Goal: Task Accomplishment & Management: Manage account settings

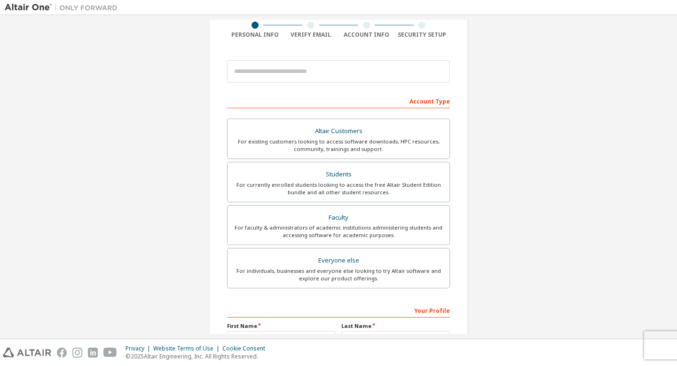
scroll to position [75, 0]
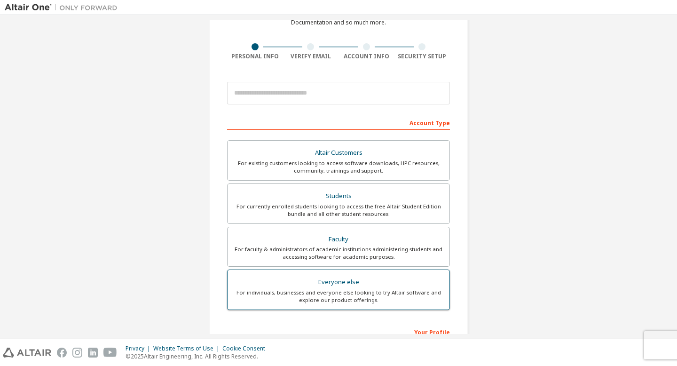
scroll to position [55, 0]
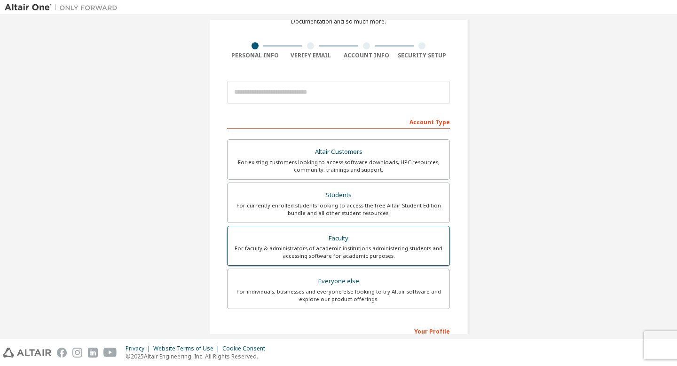
click at [376, 254] on div "For faculty & administrators of academic institutions administering students an…" at bounding box center [338, 251] width 210 height 15
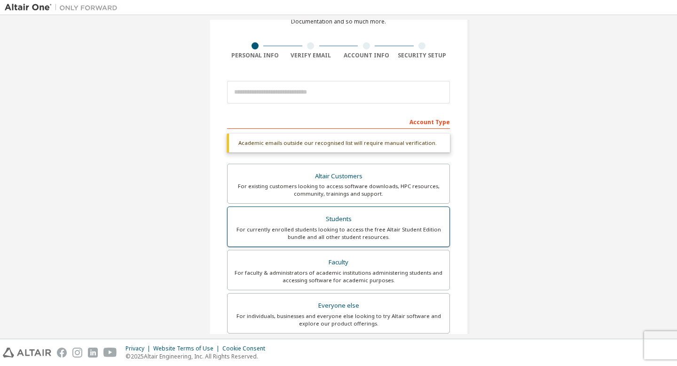
click at [387, 231] on div "For currently enrolled students looking to access the free Altair Student Editi…" at bounding box center [338, 233] width 210 height 15
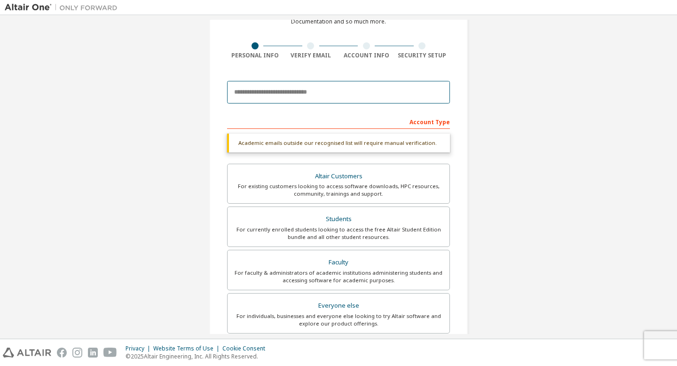
click at [353, 99] on input "email" at bounding box center [338, 92] width 223 height 23
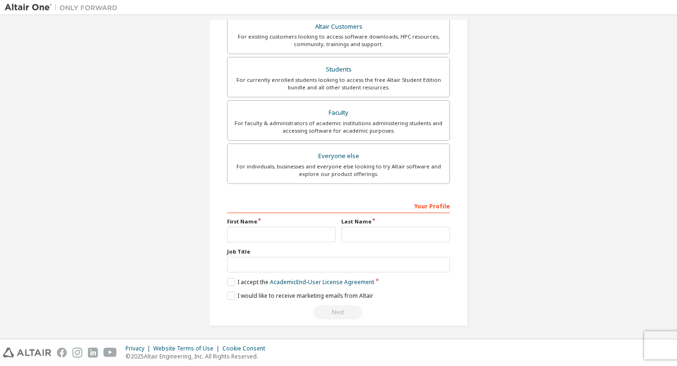
scroll to position [203, 0]
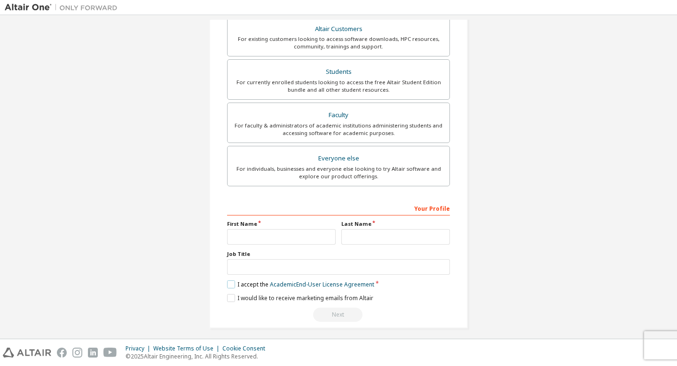
click at [227, 286] on label "I accept the Academic End-User License Agreement" at bounding box center [300, 284] width 147 height 8
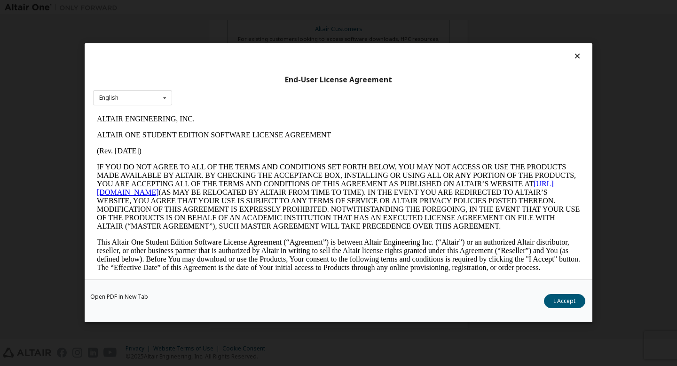
scroll to position [0, 0]
click at [563, 304] on button "I Accept" at bounding box center [564, 301] width 41 height 14
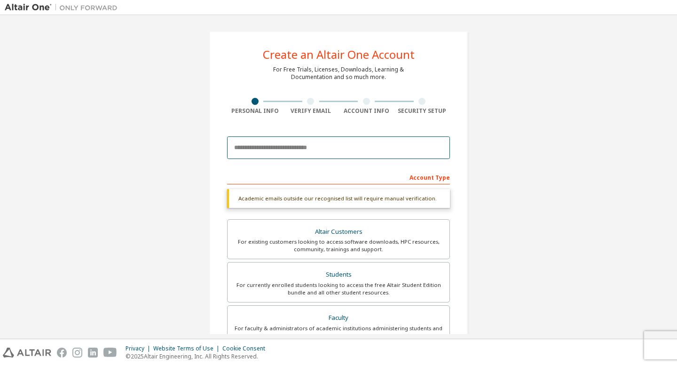
click at [306, 138] on input "email" at bounding box center [338, 147] width 223 height 23
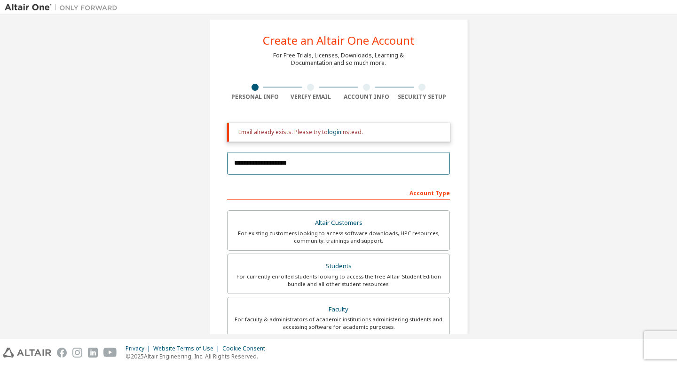
scroll to position [21, 0]
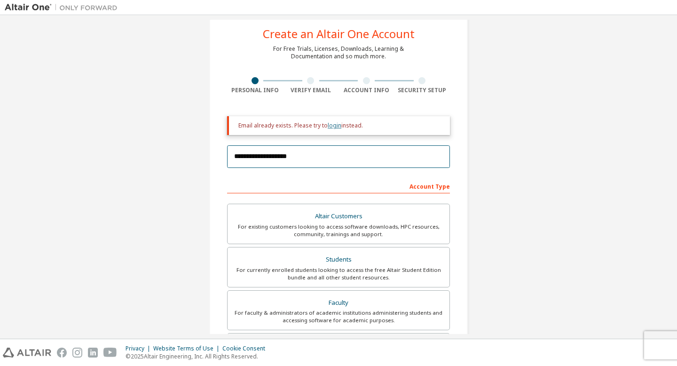
type input "**********"
click at [335, 126] on link "login" at bounding box center [334, 125] width 14 height 8
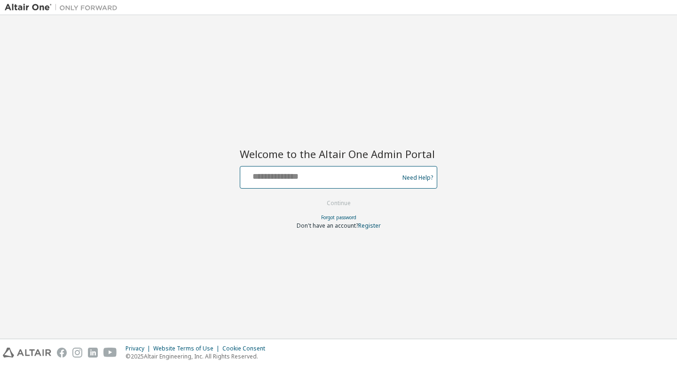
click at [347, 179] on input "text" at bounding box center [321, 175] width 154 height 14
paste input "**********"
type input "**********"
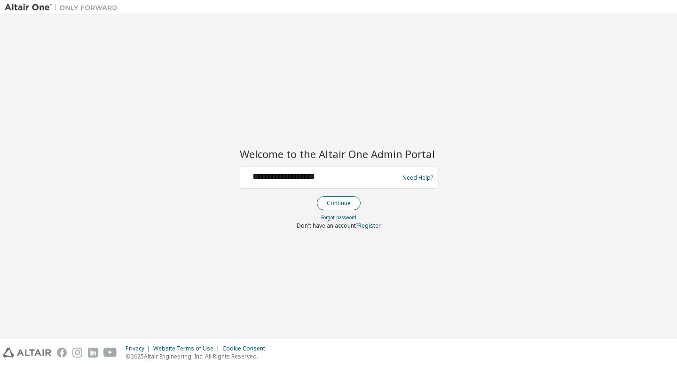
click at [347, 200] on button "Continue" at bounding box center [339, 203] width 44 height 14
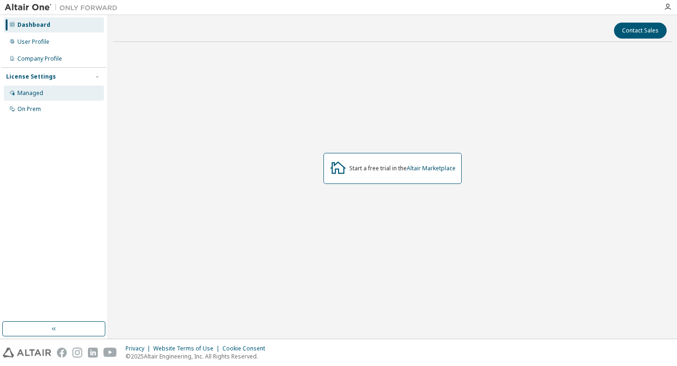
click at [40, 92] on div "Managed" at bounding box center [30, 93] width 26 height 8
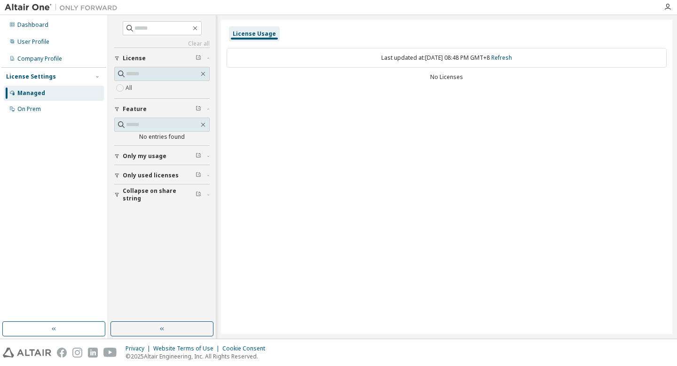
click at [156, 174] on span "Only used licenses" at bounding box center [151, 176] width 56 height 8
click at [30, 44] on div "User Profile" at bounding box center [33, 42] width 32 height 8
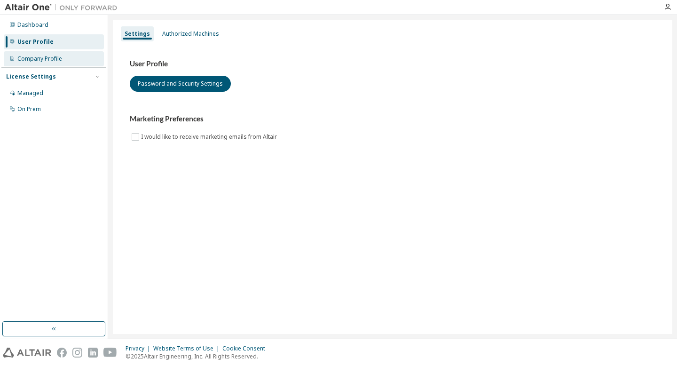
click at [31, 55] on div "Company Profile" at bounding box center [39, 59] width 45 height 8
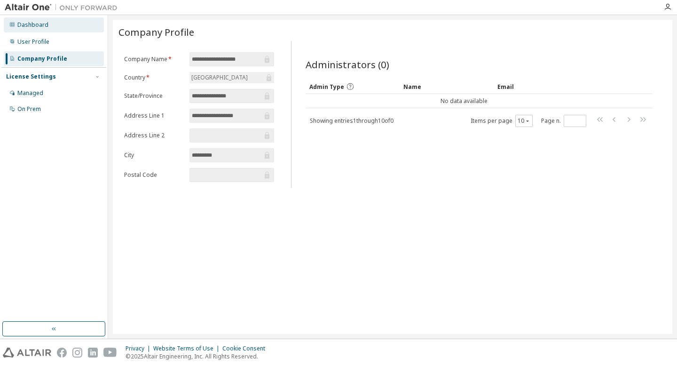
click at [38, 22] on div "Dashboard" at bounding box center [32, 25] width 31 height 8
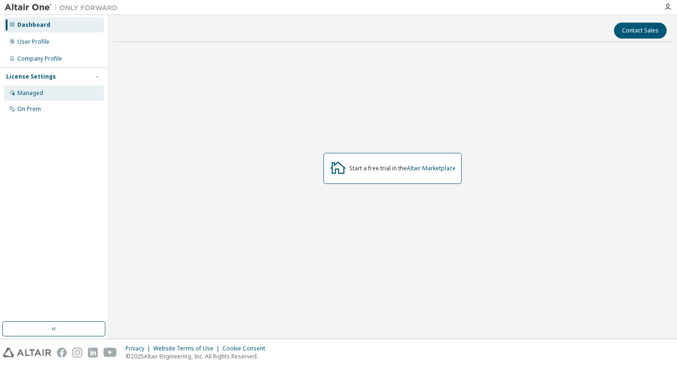
click at [47, 87] on div "Managed" at bounding box center [54, 93] width 100 height 15
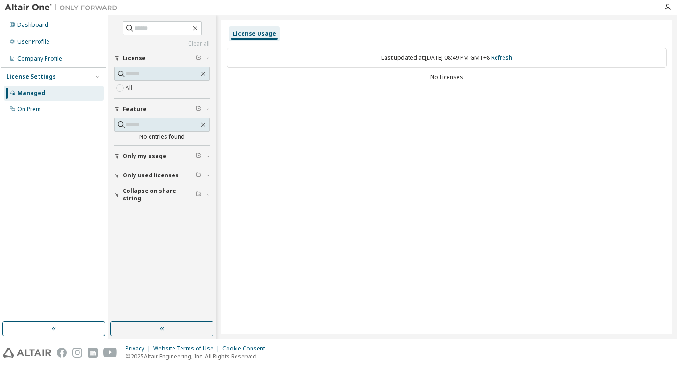
click at [173, 158] on div "Only my usage" at bounding box center [165, 156] width 84 height 8
click at [169, 205] on span "Only used licenses" at bounding box center [151, 203] width 56 height 8
click at [173, 249] on span "Collapse on share string" at bounding box center [159, 249] width 73 height 15
click at [394, 58] on div "Last updated at: Tue 2025-09-30 08:49 PM GMT+8 Refresh" at bounding box center [446, 58] width 440 height 20
click at [512, 58] on link "Refresh" at bounding box center [501, 58] width 21 height 8
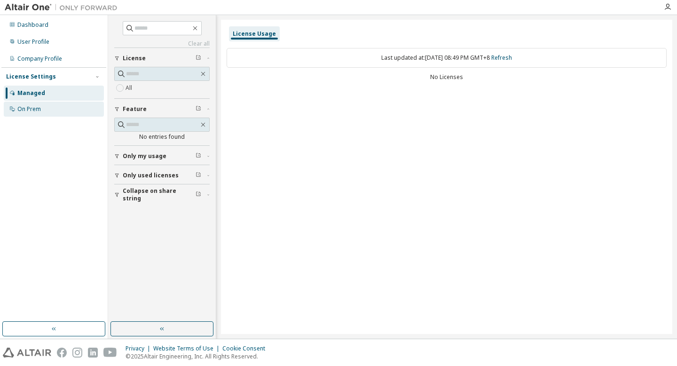
click at [26, 110] on div "On Prem" at bounding box center [28, 109] width 23 height 8
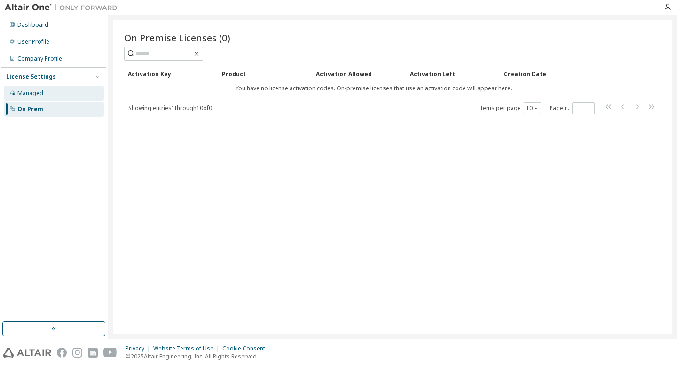
click at [30, 99] on div "Managed" at bounding box center [54, 93] width 100 height 15
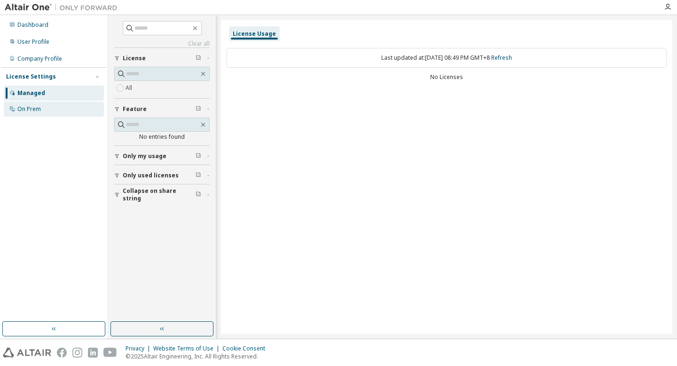
click at [39, 107] on div "On Prem" at bounding box center [28, 109] width 23 height 8
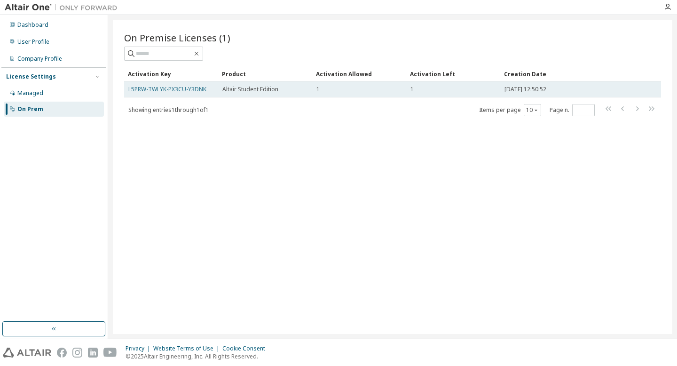
click at [151, 90] on link "L5PRW-TWLYK-PX3CU-Y3DNK" at bounding box center [167, 89] width 78 height 8
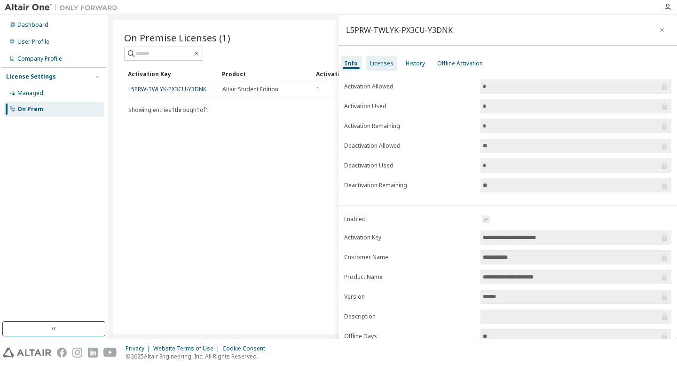
click at [390, 66] on div "Licenses" at bounding box center [381, 64] width 23 height 8
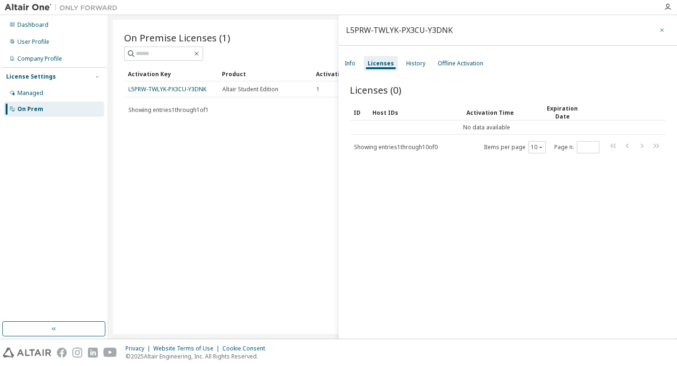
click at [658, 27] on icon "button" at bounding box center [661, 30] width 7 height 8
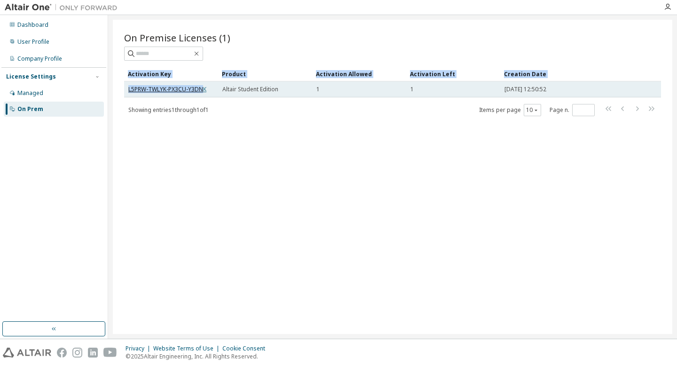
drag, startPoint x: 121, startPoint y: 87, endPoint x: 202, endPoint y: 88, distance: 80.8
click at [202, 88] on div "On Premise Licenses (1) Clear Load Save Save As Field Operator Value Select fil…" at bounding box center [392, 177] width 559 height 314
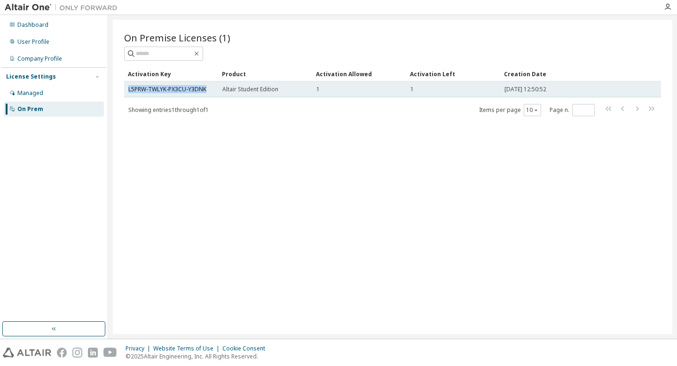
drag, startPoint x: 215, startPoint y: 88, endPoint x: 125, endPoint y: 93, distance: 89.8
click at [125, 93] on td "L5PRW-TWLYK-PX3CU-Y3DNK" at bounding box center [171, 89] width 94 height 16
copy link "L5PRW-TWLYK-PX3CU-Y3DNK"
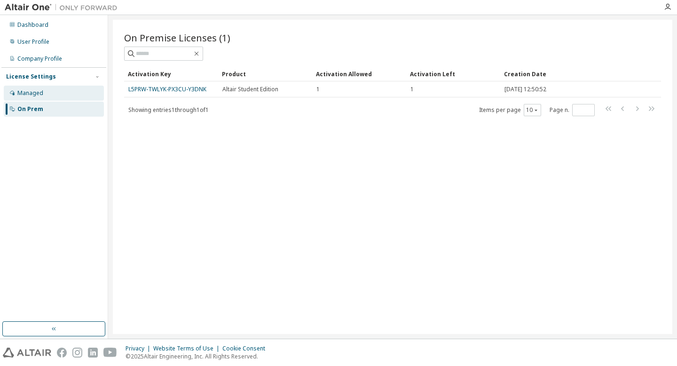
click at [75, 96] on div "Managed" at bounding box center [54, 93] width 100 height 15
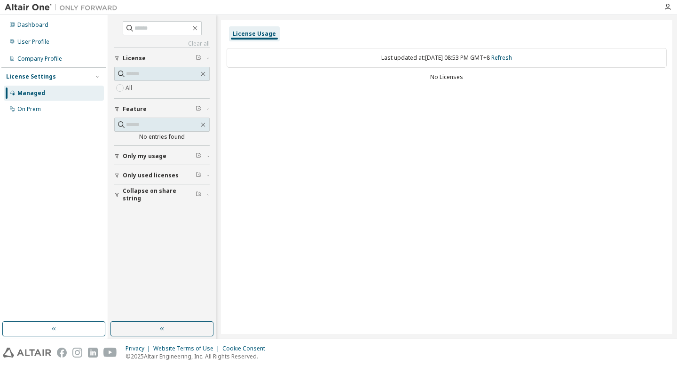
click at [165, 176] on span "Only used licenses" at bounding box center [151, 176] width 56 height 8
click at [150, 190] on div "Yes No" at bounding box center [161, 195] width 95 height 23
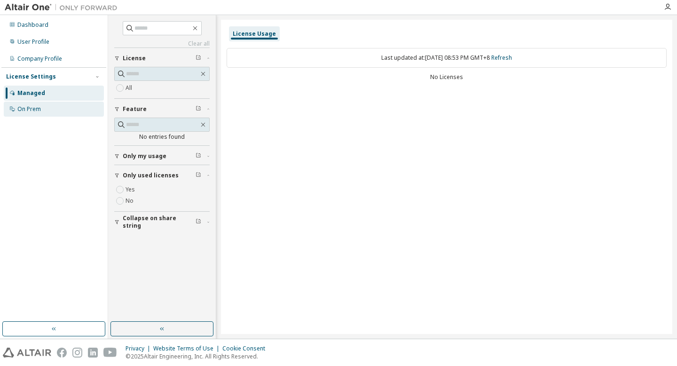
click at [57, 106] on div "On Prem" at bounding box center [54, 108] width 100 height 15
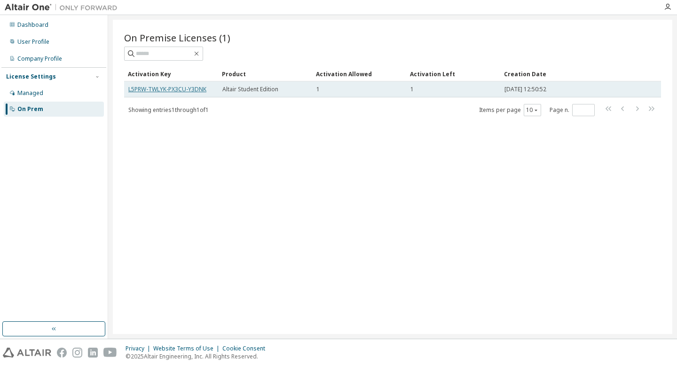
click at [172, 90] on link "L5PRW-TWLYK-PX3CU-Y3DNK" at bounding box center [167, 89] width 78 height 8
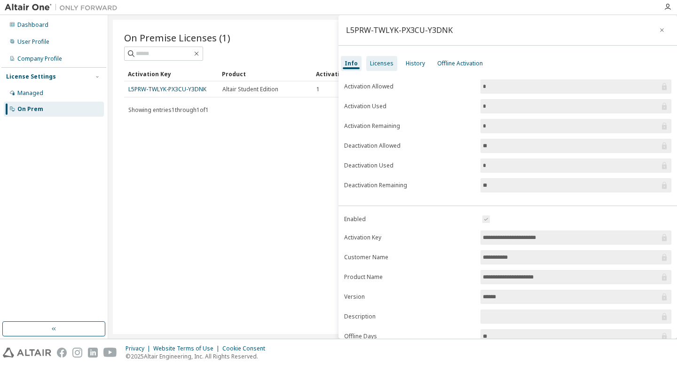
click at [385, 55] on div "Info Licenses History Offline Activation" at bounding box center [507, 63] width 338 height 17
click at [383, 63] on div "Licenses" at bounding box center [381, 64] width 23 height 8
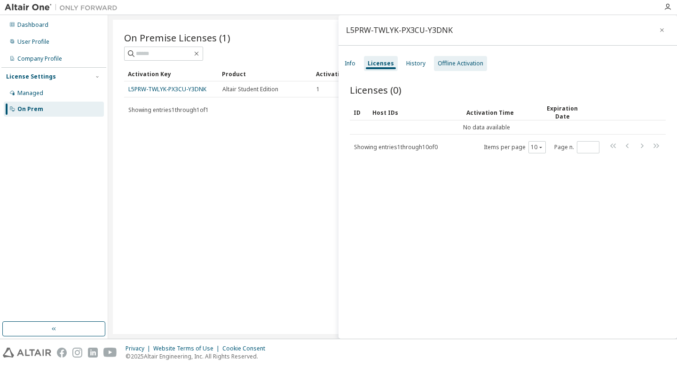
click at [452, 59] on div "Offline Activation" at bounding box center [460, 63] width 53 height 15
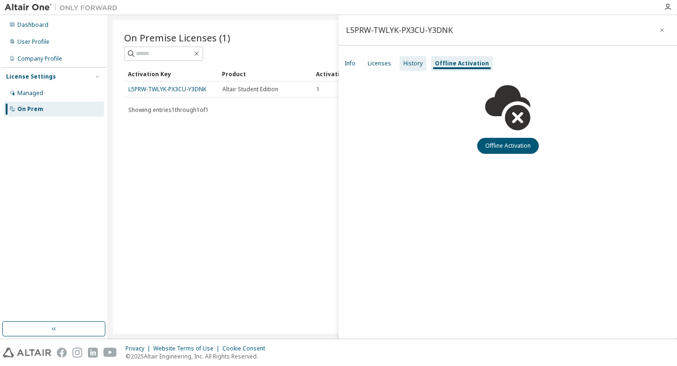
click at [414, 62] on div "History" at bounding box center [412, 64] width 19 height 8
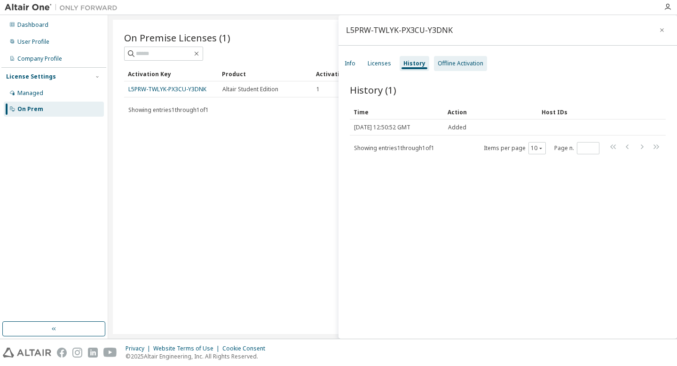
click at [452, 62] on div "Offline Activation" at bounding box center [460, 64] width 46 height 8
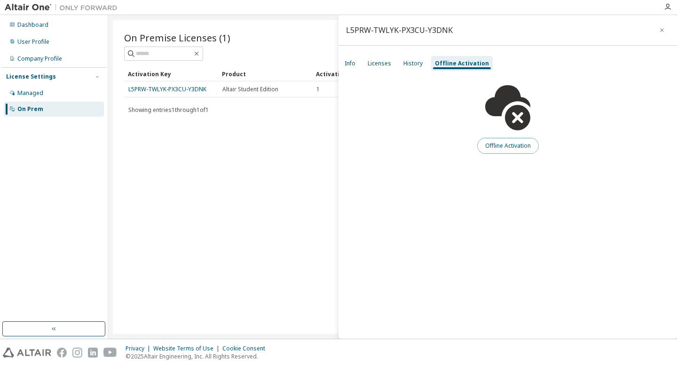
click at [492, 140] on button "Offline Activation" at bounding box center [508, 146] width 62 height 16
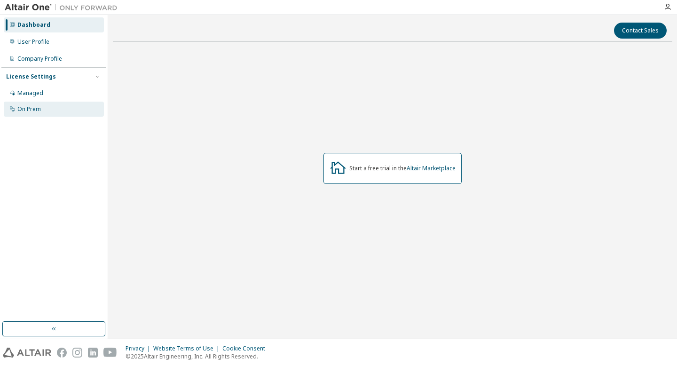
click at [32, 106] on div "On Prem" at bounding box center [28, 109] width 23 height 8
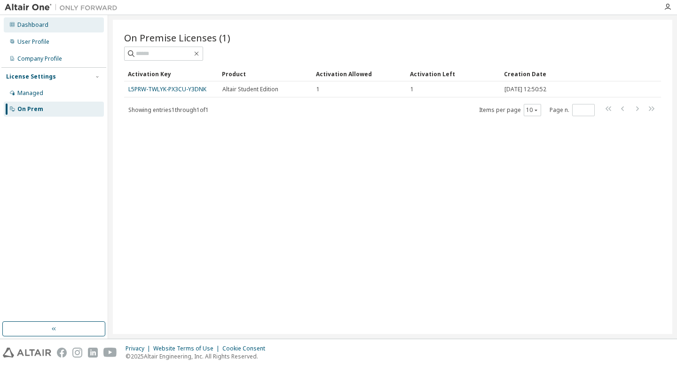
click at [45, 23] on div "Dashboard" at bounding box center [32, 25] width 31 height 8
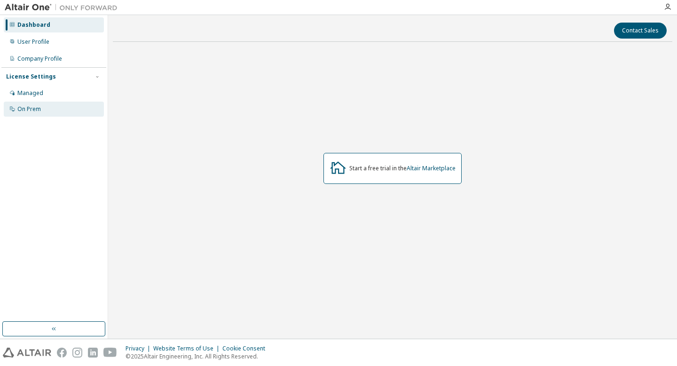
click at [44, 111] on div "On Prem" at bounding box center [54, 108] width 100 height 15
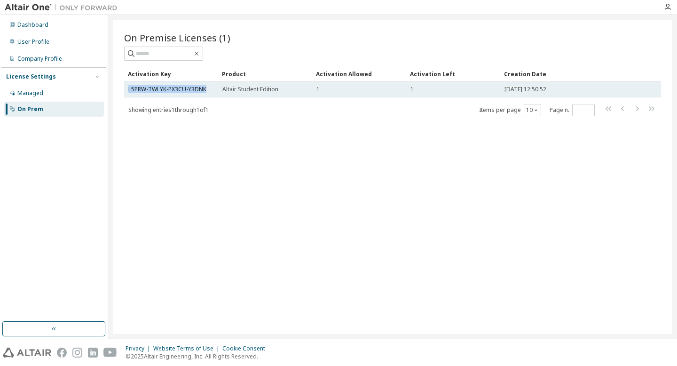
drag, startPoint x: 125, startPoint y: 88, endPoint x: 206, endPoint y: 91, distance: 80.4
click at [206, 91] on td "L5PRW-TWLYK-PX3CU-Y3DNK" at bounding box center [171, 89] width 94 height 16
copy link "L5PRW-TWLYK-PX3CU-Y3DNK"
click at [195, 90] on link "L5PRW-TWLYK-PX3CU-Y3DNK" at bounding box center [167, 89] width 78 height 8
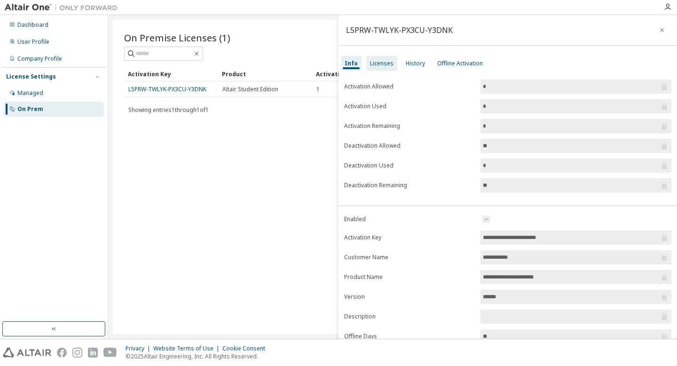
click at [380, 64] on div "Licenses" at bounding box center [381, 64] width 23 height 8
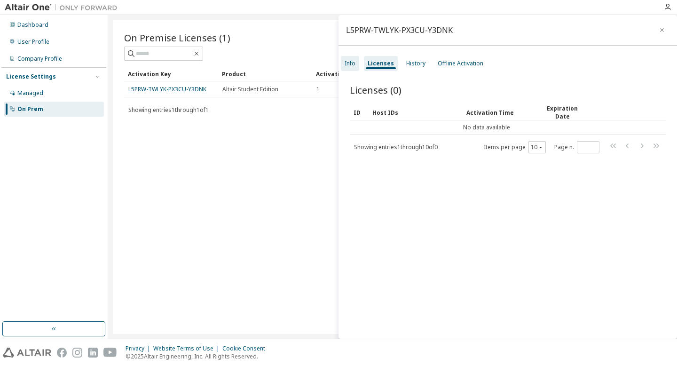
click at [356, 62] on div "Info" at bounding box center [350, 63] width 18 height 15
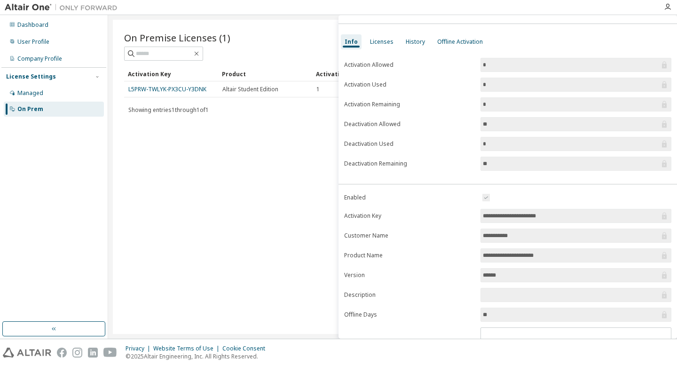
scroll to position [23, 0]
